Goal: Find specific page/section: Locate a particular part of the current website

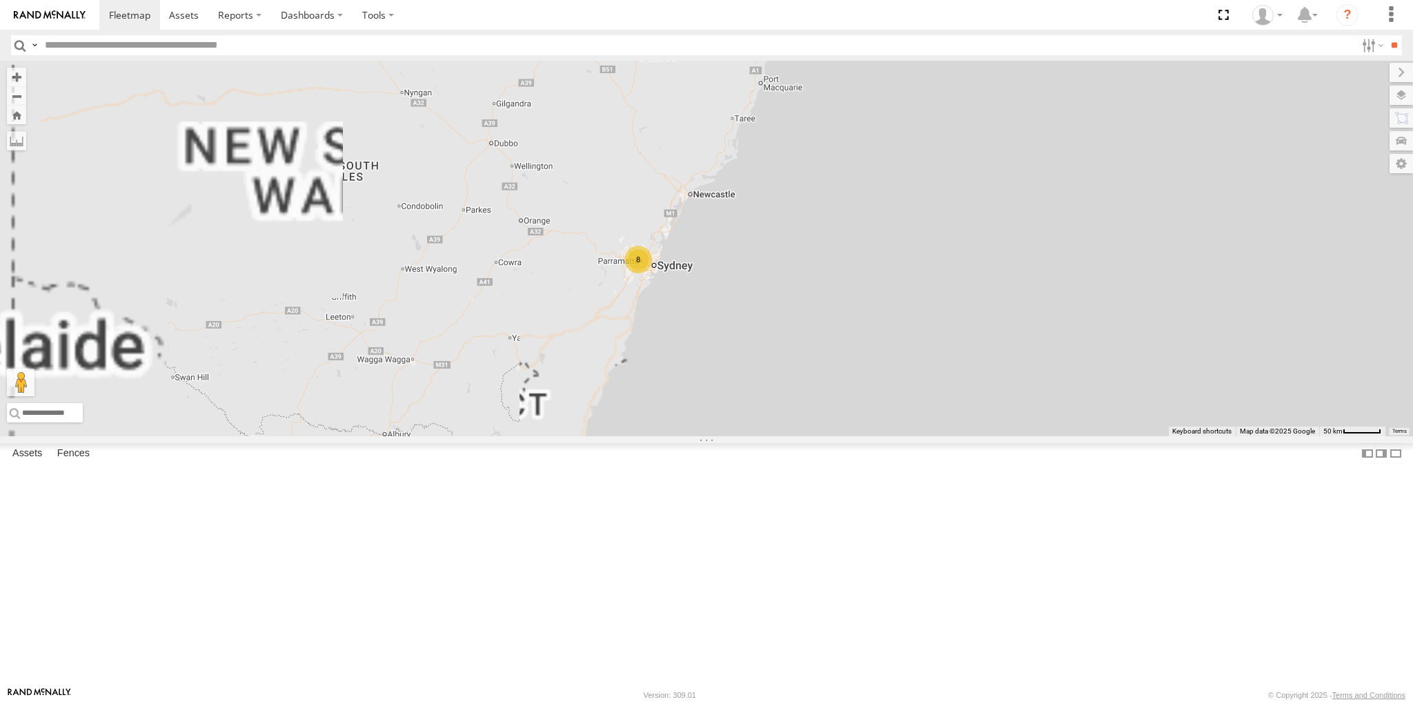
drag, startPoint x: 742, startPoint y: 398, endPoint x: 865, endPoint y: 362, distance: 128.8
click at [859, 363] on div "8" at bounding box center [706, 248] width 1413 height 375
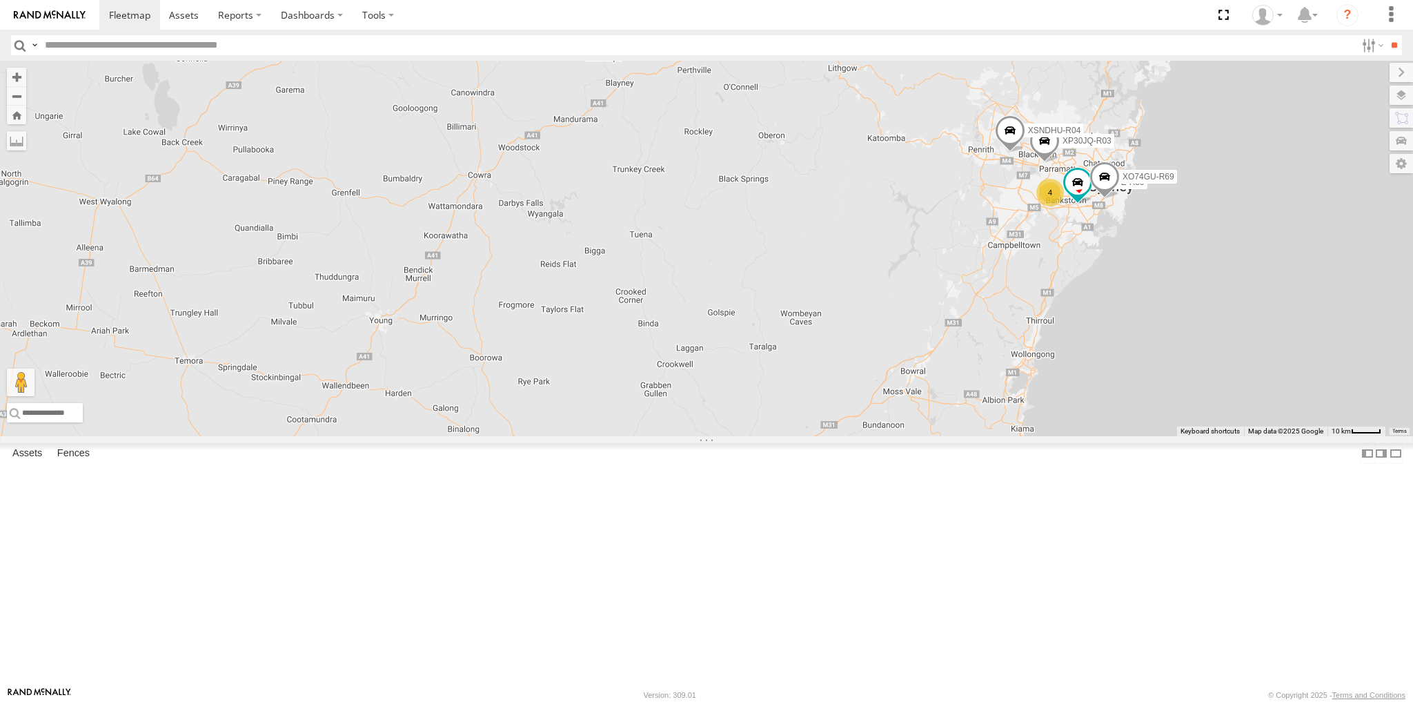
drag, startPoint x: 1223, startPoint y: 215, endPoint x: 1114, endPoint y: 344, distance: 168.4
click at [1114, 344] on div "XP30JQ-R03 XSNDHU-R04 4 XP81FE-R59 XO74GU-R69" at bounding box center [706, 248] width 1413 height 375
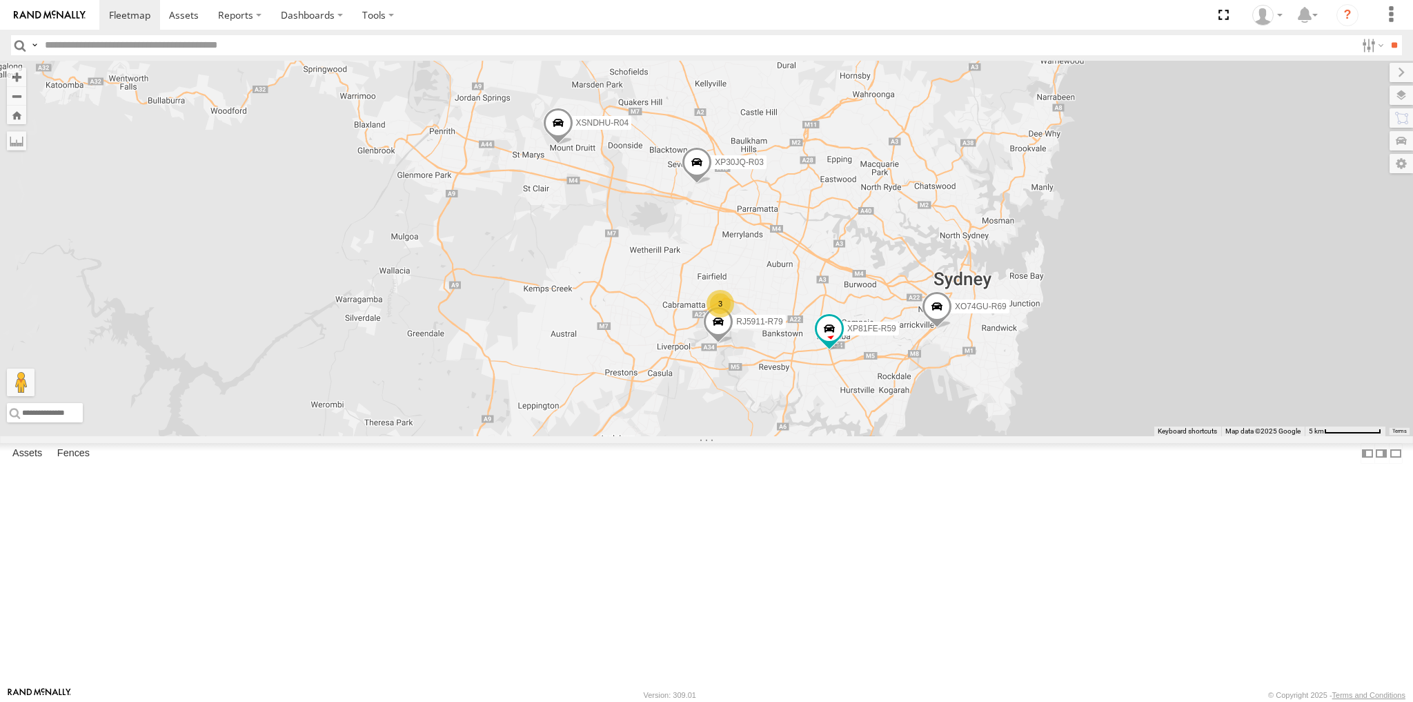
drag, startPoint x: 1071, startPoint y: 364, endPoint x: 1005, endPoint y: 447, distance: 106.0
click at [1000, 436] on div "XP30JQ-R03 XSNDHU-R04 XP81FE-R59 XO74GU-R69 3 RJ5911-R79" at bounding box center [706, 248] width 1413 height 375
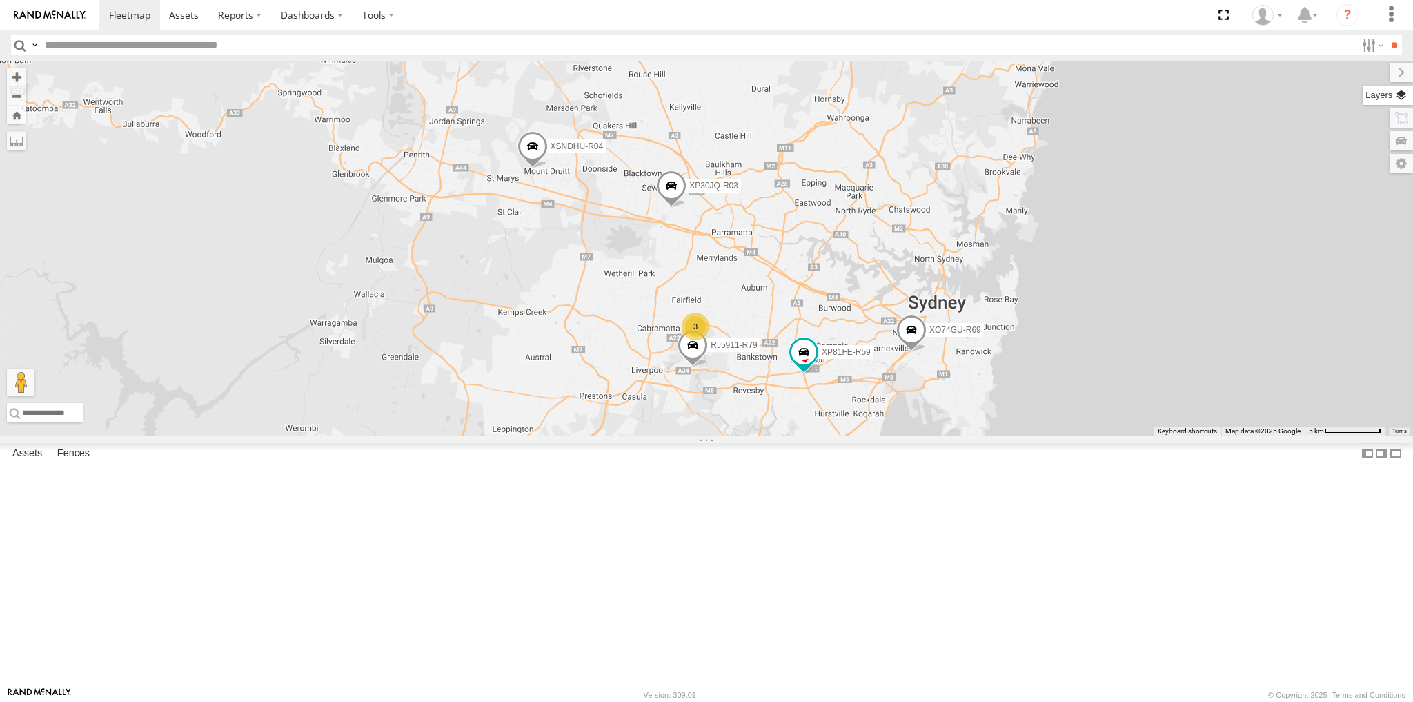
click at [1401, 98] on label at bounding box center [1388, 95] width 50 height 19
click at [0, 0] on span "Basemaps" at bounding box center [0, 0] width 0 height 0
click at [0, 0] on span "Satellite + Roadmap" at bounding box center [0, 0] width 0 height 0
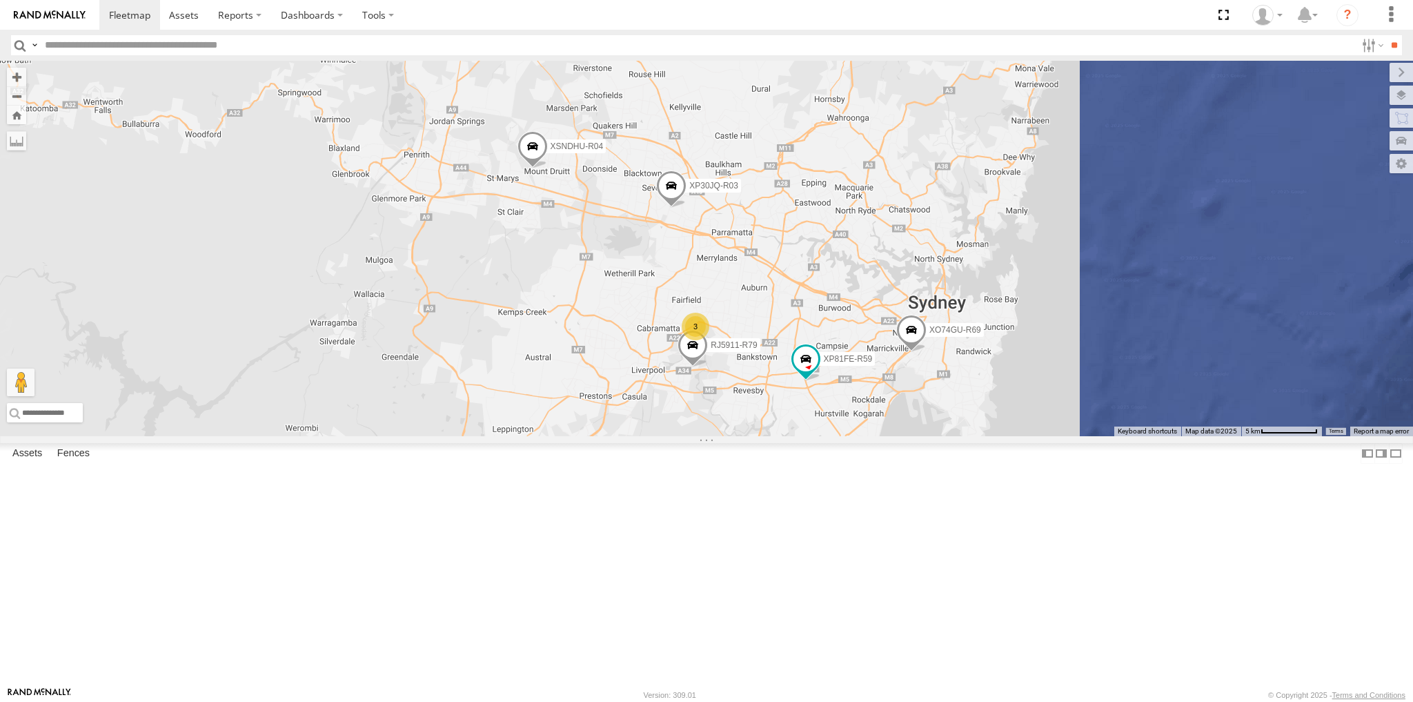
click at [0, 0] on div "Overlays" at bounding box center [0, 0] width 0 height 0
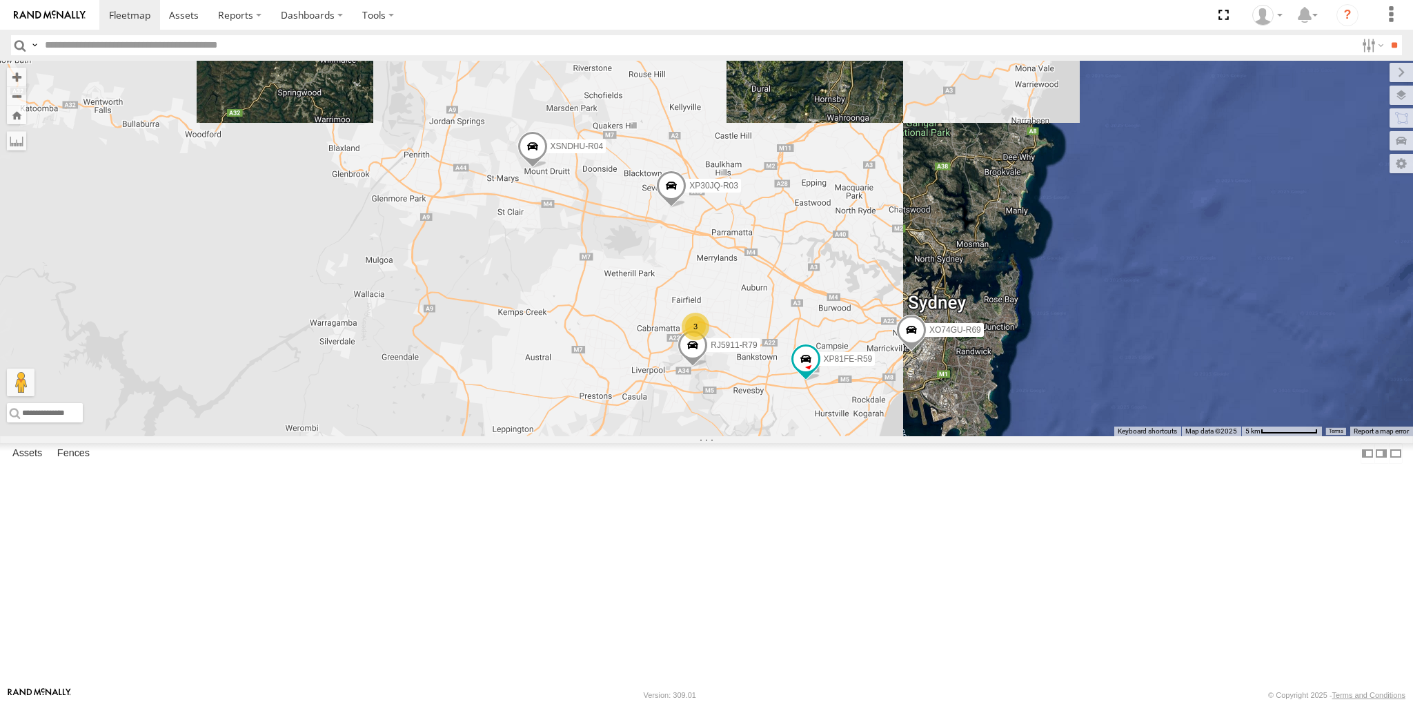
click at [0, 0] on span "Overlays" at bounding box center [0, 0] width 0 height 0
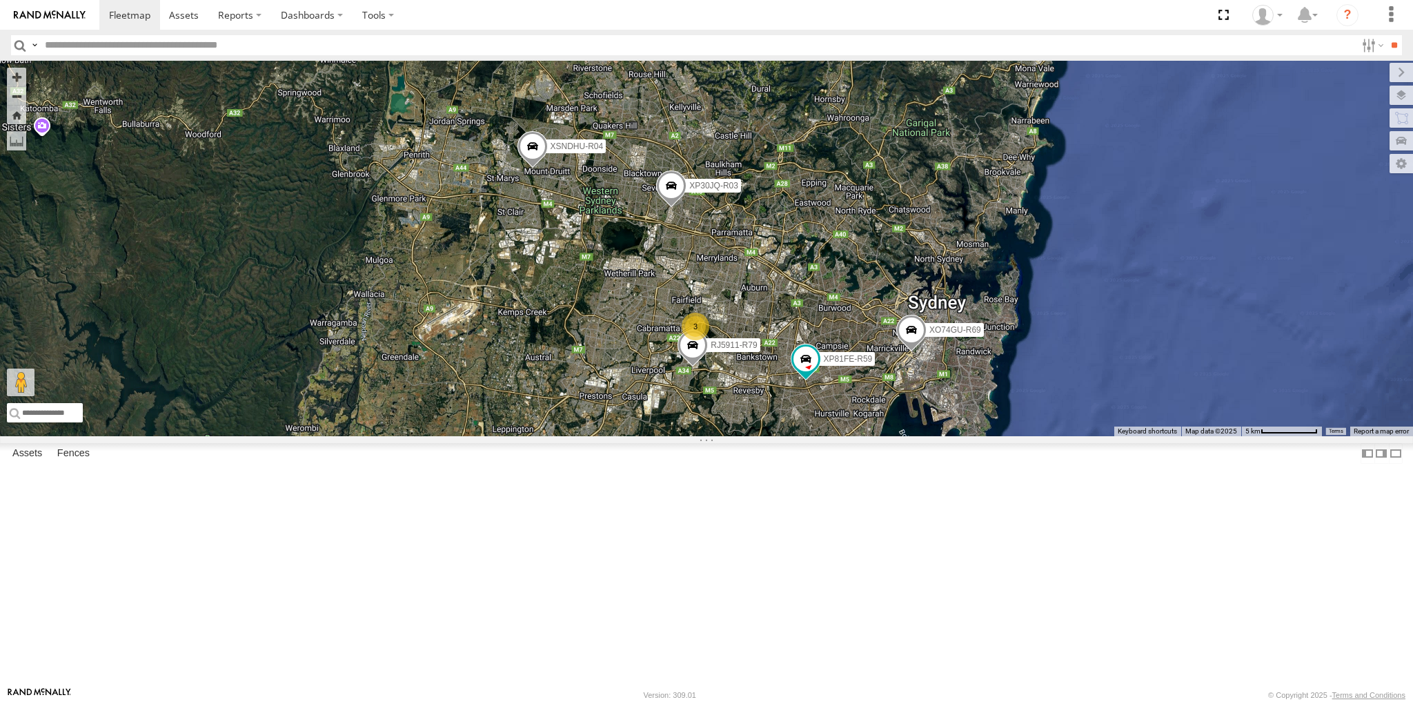
click at [0, 0] on span "Traffic" at bounding box center [0, 0] width 0 height 0
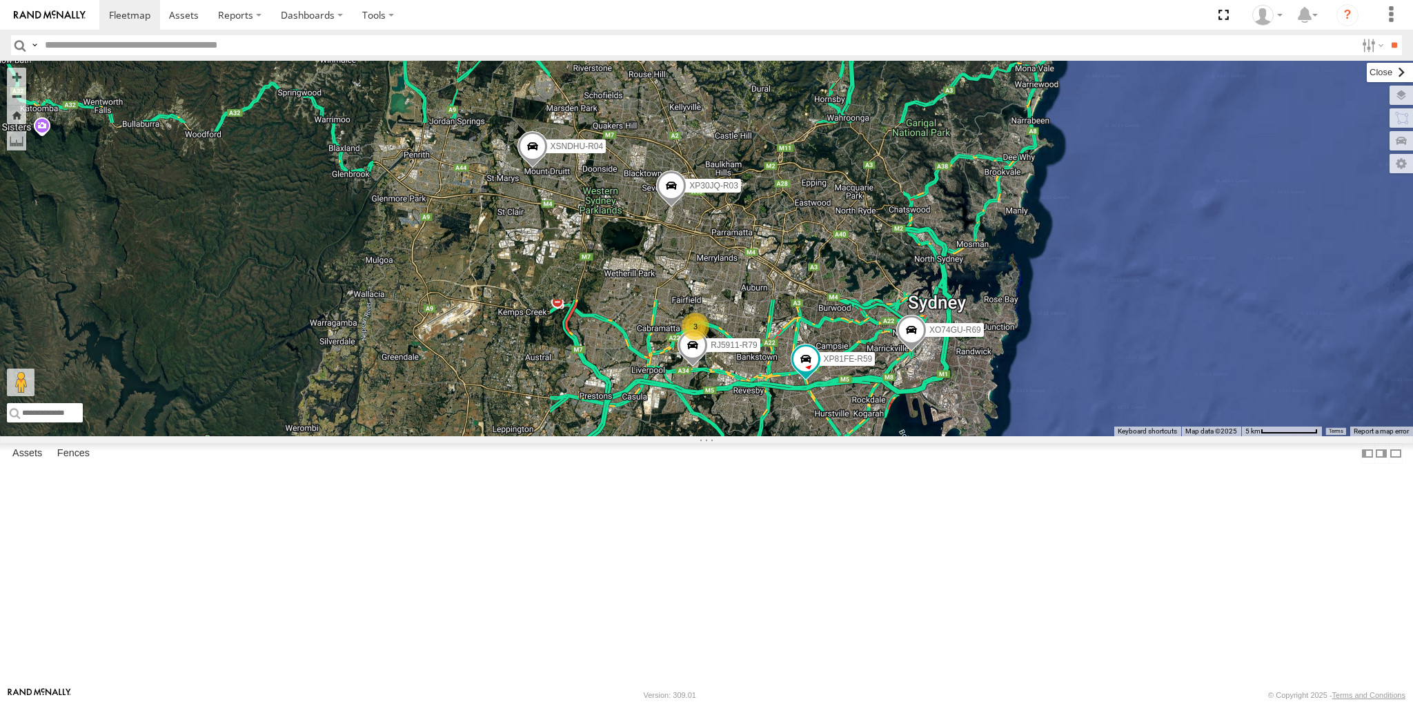
click at [1367, 82] on label at bounding box center [1390, 72] width 46 height 19
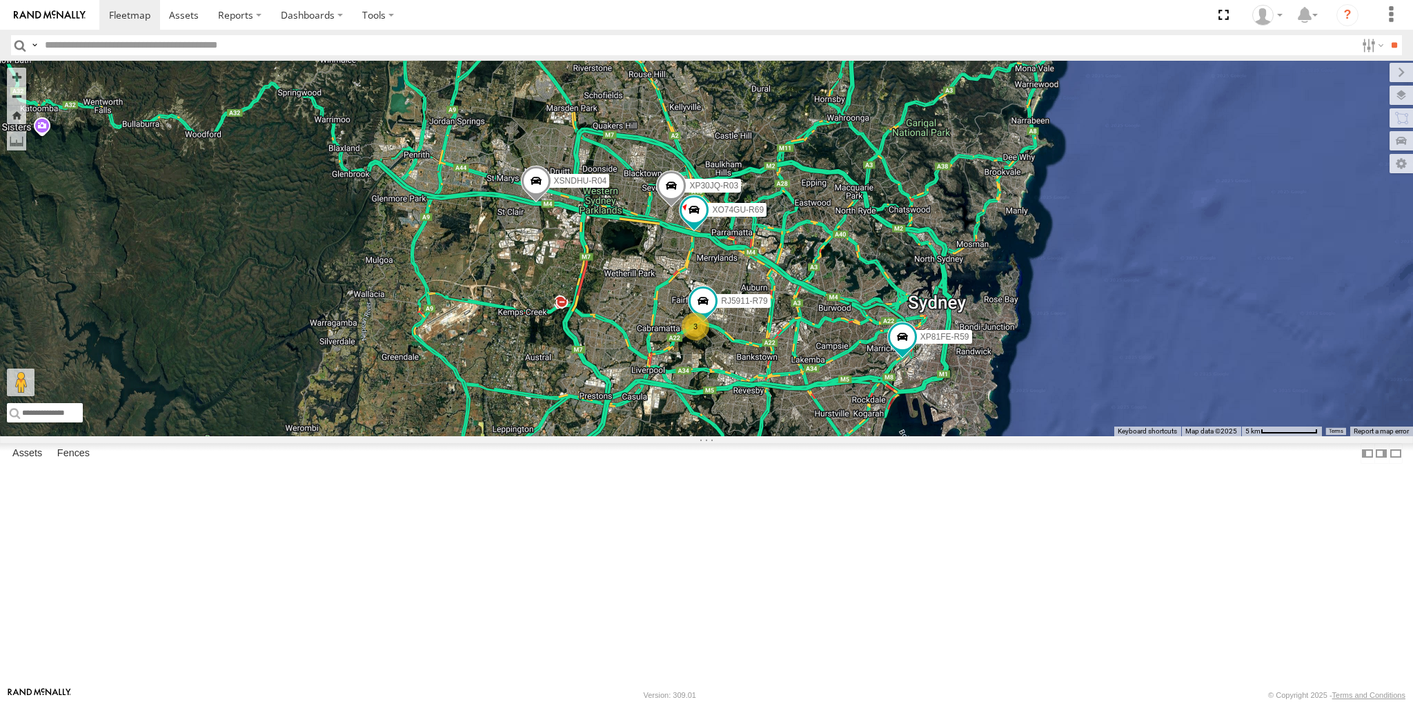
drag, startPoint x: 925, startPoint y: 544, endPoint x: 940, endPoint y: 564, distance: 25.5
click at [925, 436] on div "XP30JQ-R03 XSNDHU-R04 3 RJ5911-R79 XP81FE-R59 XO74GU-R69" at bounding box center [706, 248] width 1413 height 375
drag, startPoint x: 736, startPoint y: 539, endPoint x: 755, endPoint y: 539, distance: 18.6
click at [736, 436] on div "XP30JQ-R03 XSNDHU-R04 XP81FE-R59 XO74GU-R69 4" at bounding box center [706, 248] width 1413 height 375
